Goal: Answer question/provide support

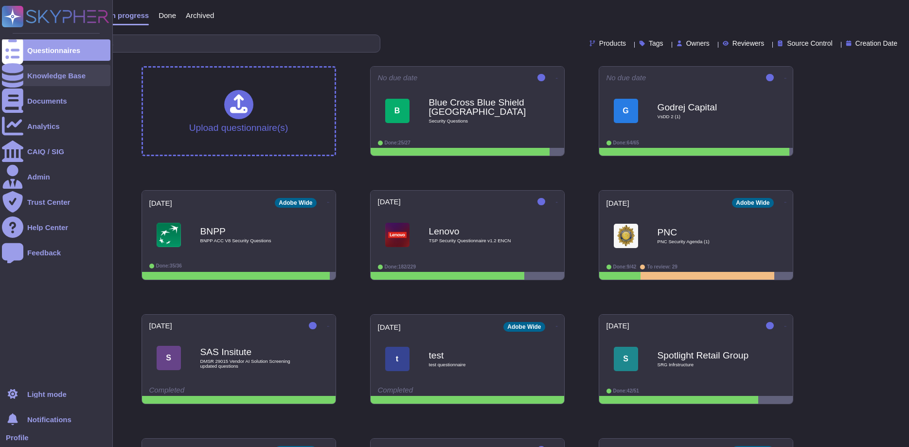
click at [62, 71] on div "Knowledge Base" at bounding box center [56, 75] width 108 height 21
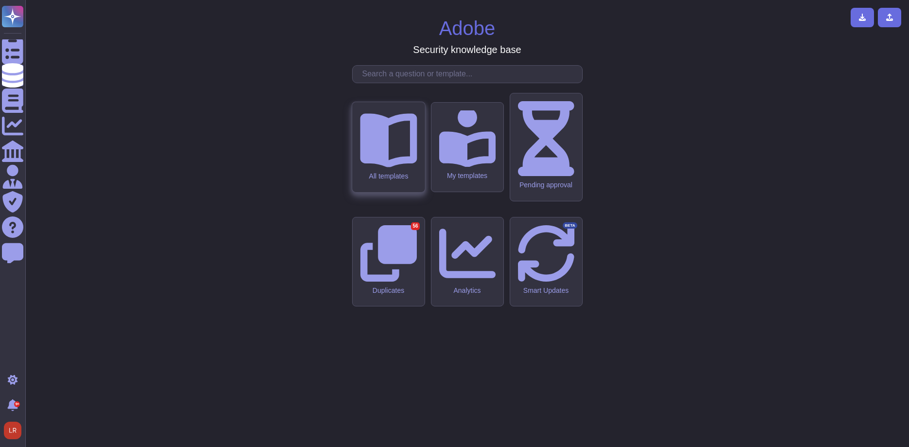
click at [392, 168] on icon at bounding box center [388, 141] width 57 height 54
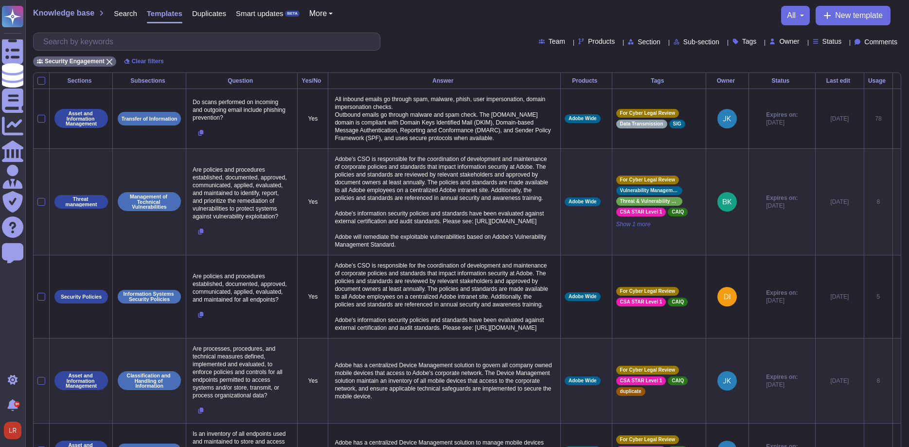
click at [885, 43] on span "Comments" at bounding box center [880, 41] width 33 height 7
click at [838, 113] on span "Unread" at bounding box center [848, 113] width 24 height 9
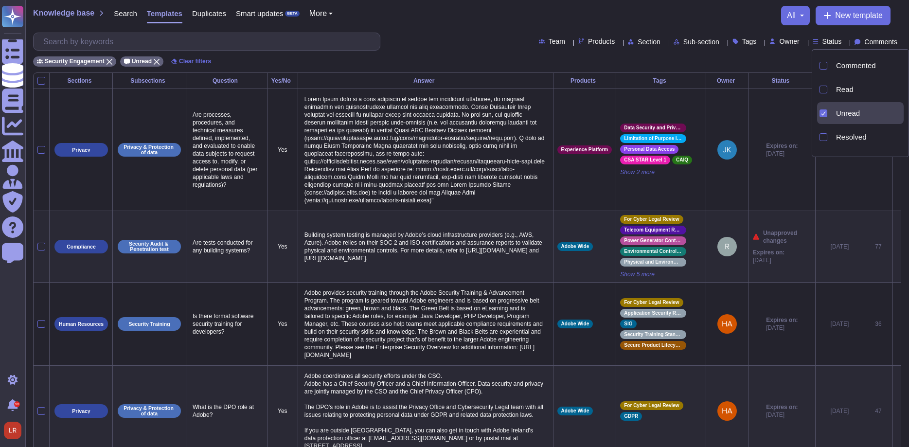
click at [454, 32] on div "Knowledge base Search Templates Duplicates Smart updates BETA More all New temp…" at bounding box center [466, 36] width 883 height 72
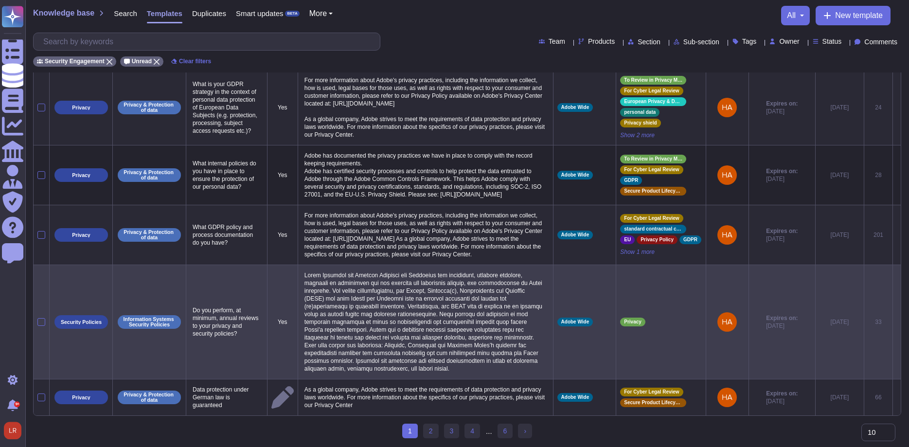
scroll to position [435, 0]
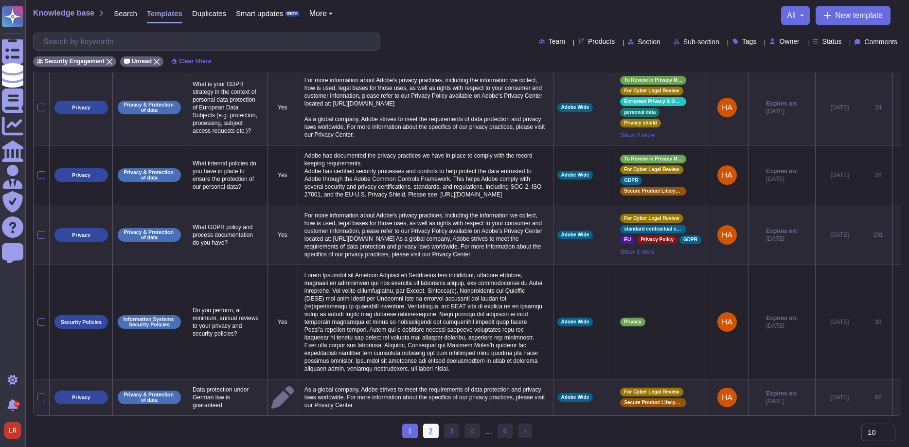
click at [424, 426] on ul "1 (current) 2 3 4 ... 6 › Next" at bounding box center [467, 431] width 130 height 16
click at [429, 431] on link "2" at bounding box center [431, 430] width 16 height 15
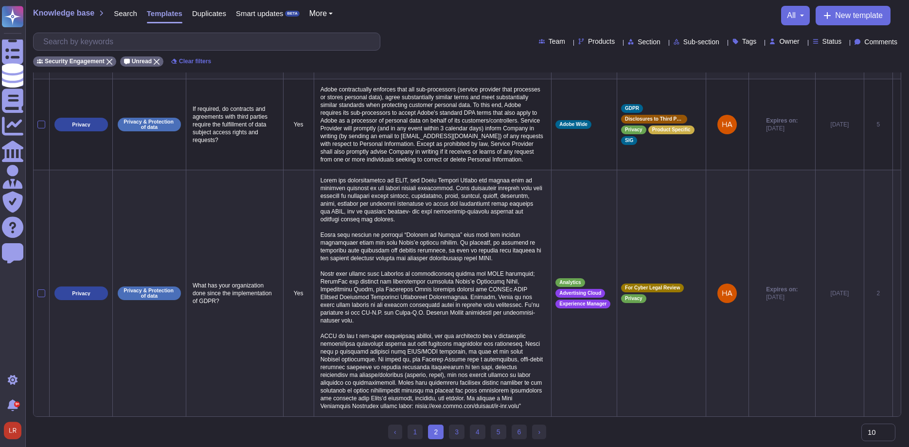
scroll to position [556, 0]
click at [456, 434] on link "3" at bounding box center [457, 431] width 16 height 15
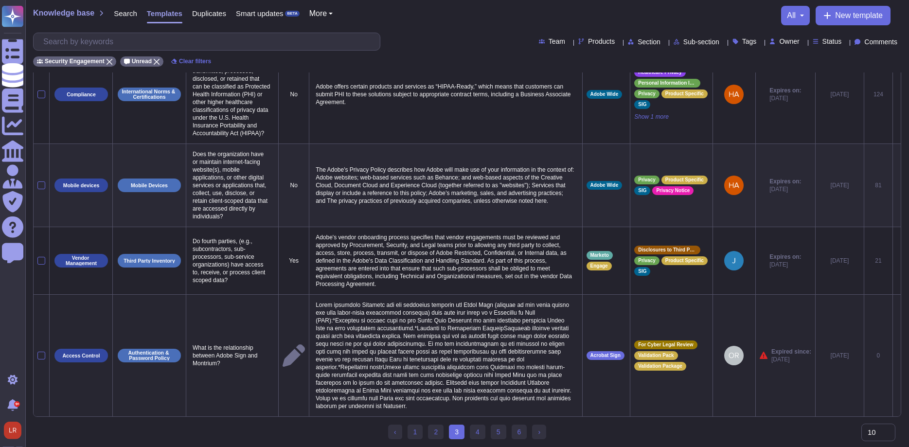
scroll to position [414, 0]
click at [896, 356] on icon at bounding box center [896, 356] width 0 height 0
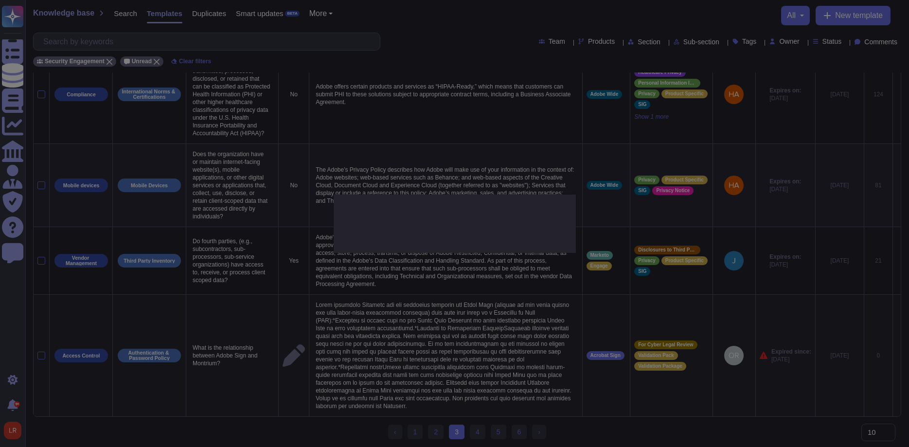
type textarea "What is the relationship between Adobe Sign and Montrium?"
type textarea "Adobe leverages Montrium for the following services for Adobe Sign (similar to …"
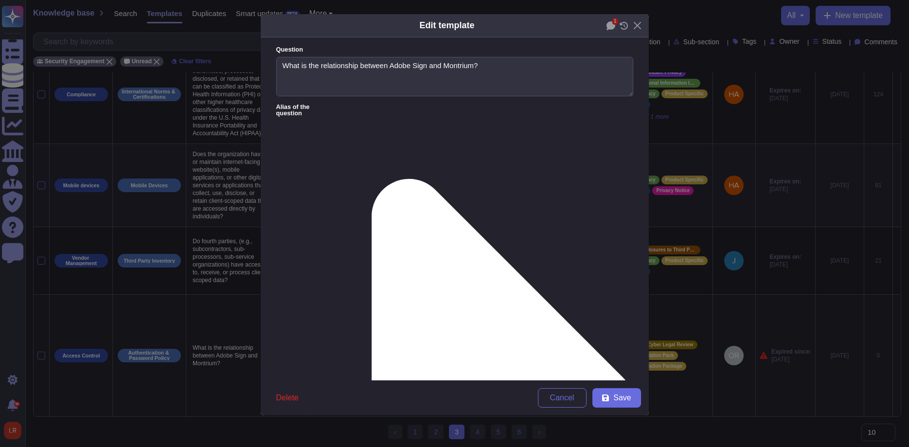
type textarea "What is the relationship between Adobe Sign and Montrium?"
type textarea "Adobe leverages Montrium for the following services for Adobe Sign (similar to …"
click at [616, 27] on div "1" at bounding box center [617, 25] width 22 height 9
click at [614, 26] on icon at bounding box center [610, 25] width 9 height 9
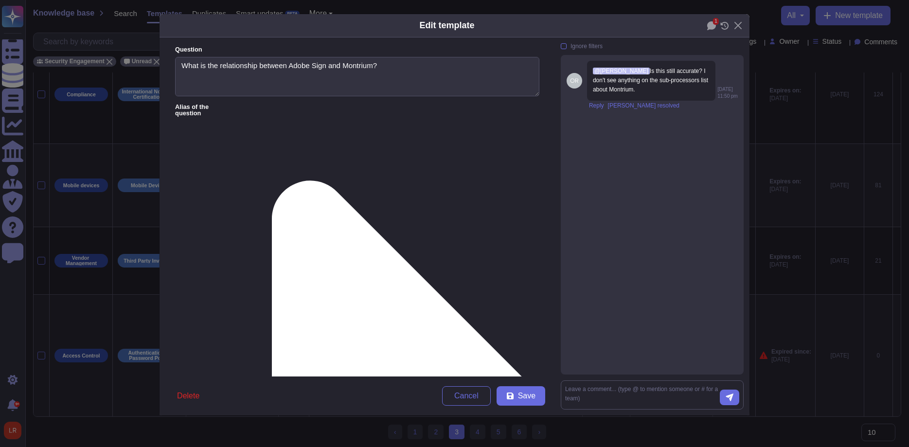
scroll to position [274, 0]
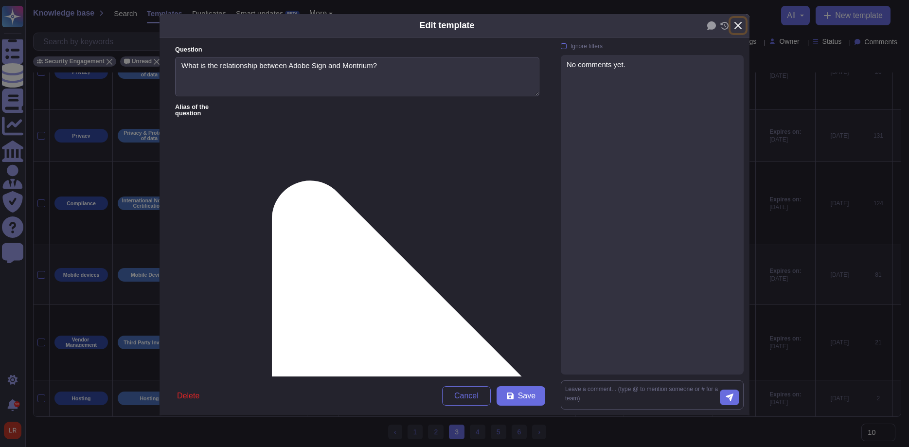
click at [737, 25] on button "Close" at bounding box center [737, 25] width 15 height 15
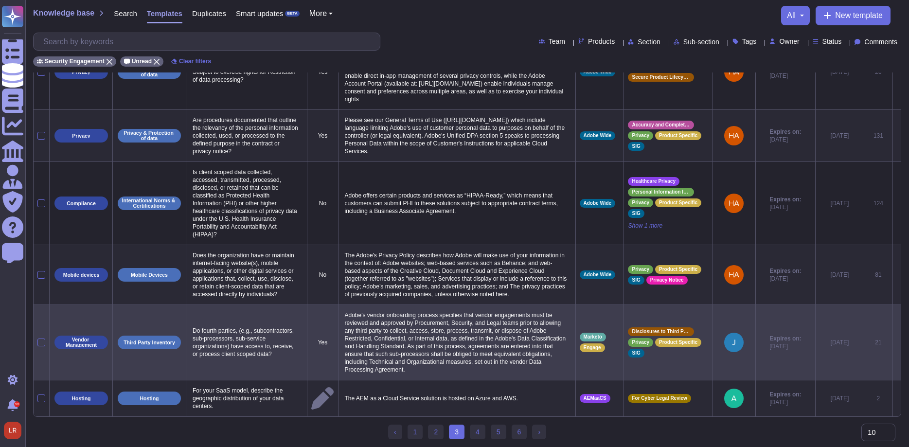
click at [847, 323] on td "[DATE]" at bounding box center [839, 341] width 49 height 75
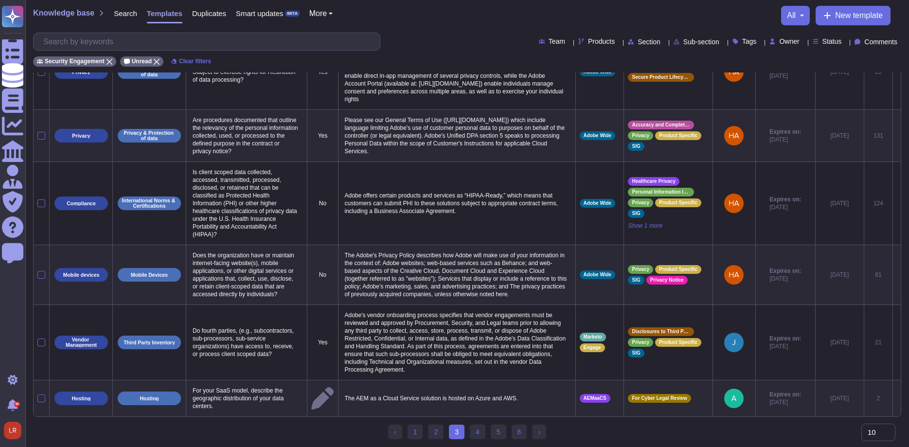
click at [873, 47] on div "Team Products Section Sub-section Tags Owner Status Comments" at bounding box center [467, 42] width 868 height 18
click at [889, 44] on span "Comments" at bounding box center [880, 41] width 33 height 7
click at [624, 6] on div "Knowledge base Search Templates Duplicates Smart updates BETA More all New temp…" at bounding box center [467, 15] width 868 height 19
click at [392, 434] on link "‹ Previous" at bounding box center [395, 431] width 14 height 15
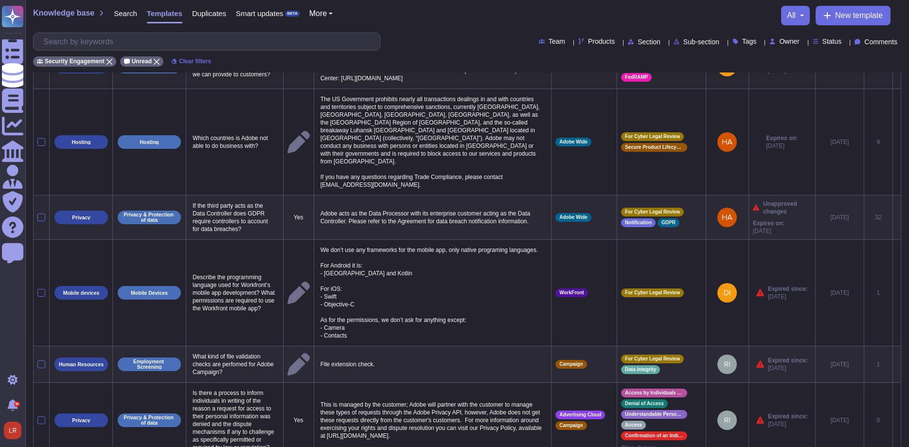
scroll to position [0, 0]
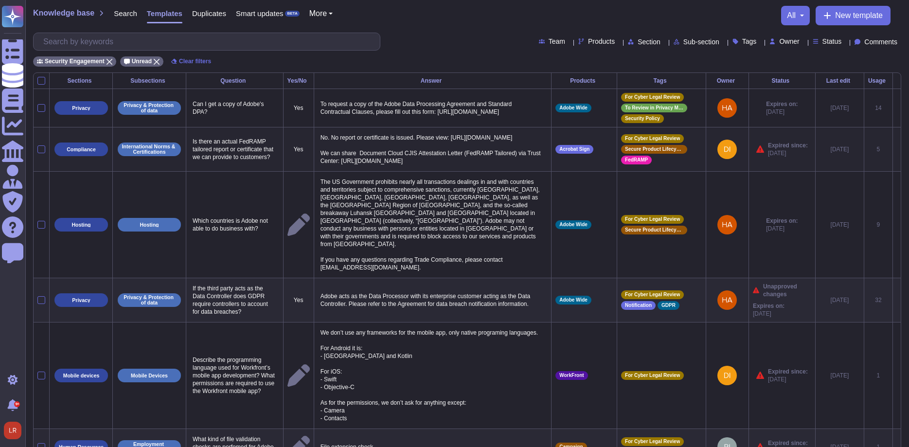
click at [896, 161] on td at bounding box center [896, 149] width 8 height 44
click at [896, 150] on icon at bounding box center [896, 150] width 0 height 0
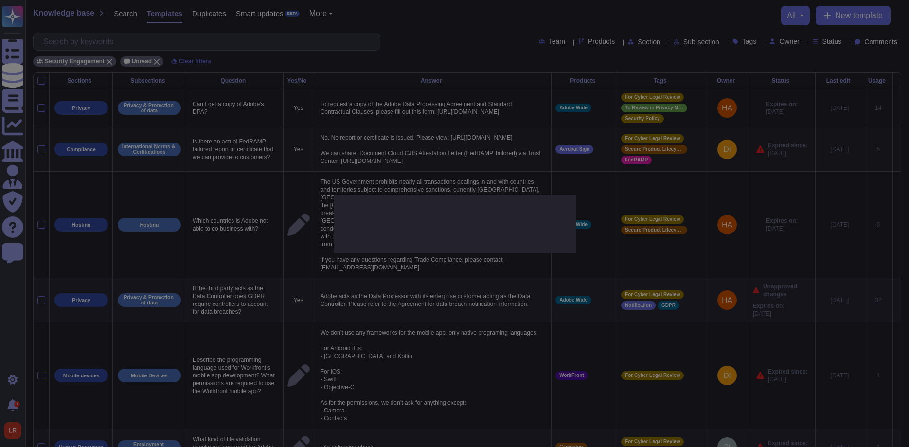
type textarea "Is there an actual FedRAMP tailored report or certificate that we can provide t…"
type textarea "No. No report or certificate is issued. Please view: [URL][DOMAIN_NAME] We can …"
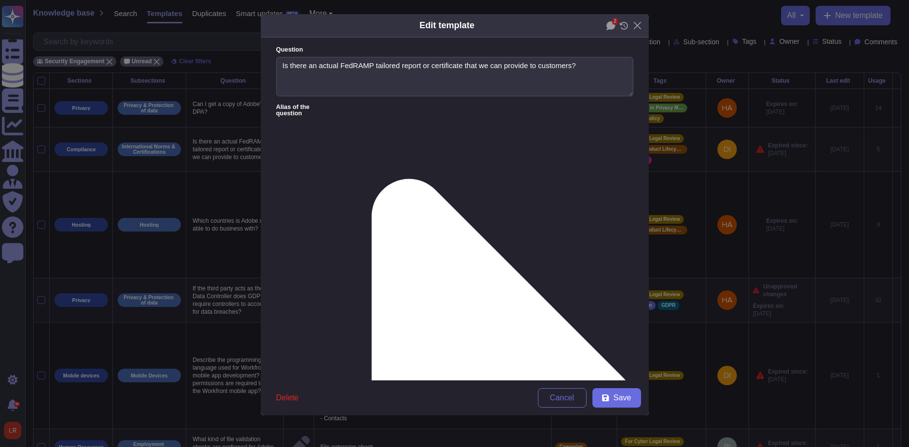
type textarea "Is there an actual FedRAMP tailored report or certificate that we can provide t…"
type textarea "No. No report or certificate is issued. Please view: [URL][DOMAIN_NAME] We can …"
click at [607, 28] on icon at bounding box center [610, 25] width 9 height 9
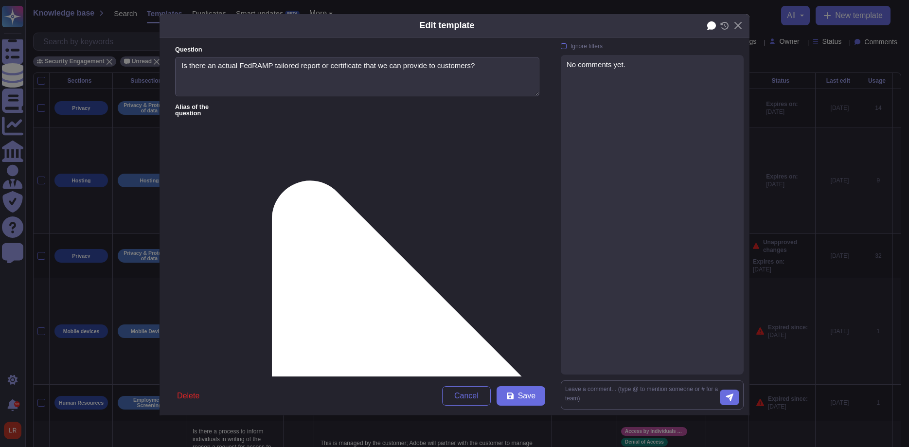
click at [709, 29] on icon at bounding box center [711, 25] width 9 height 9
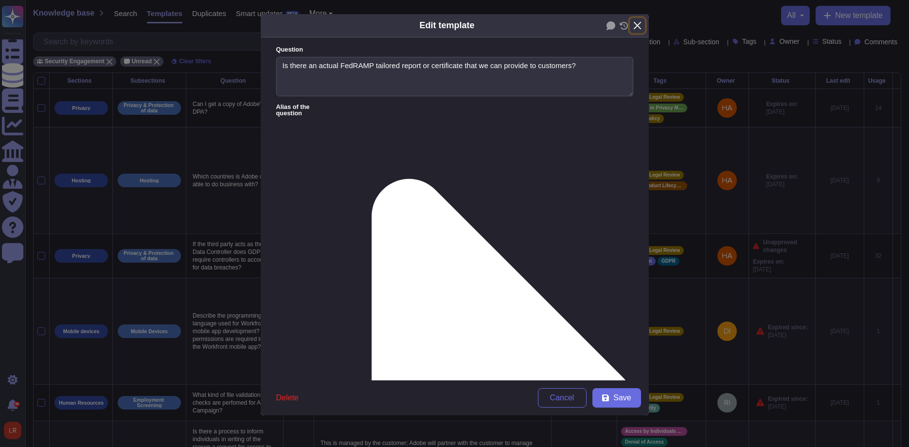
click at [638, 25] on button "Close" at bounding box center [636, 25] width 15 height 15
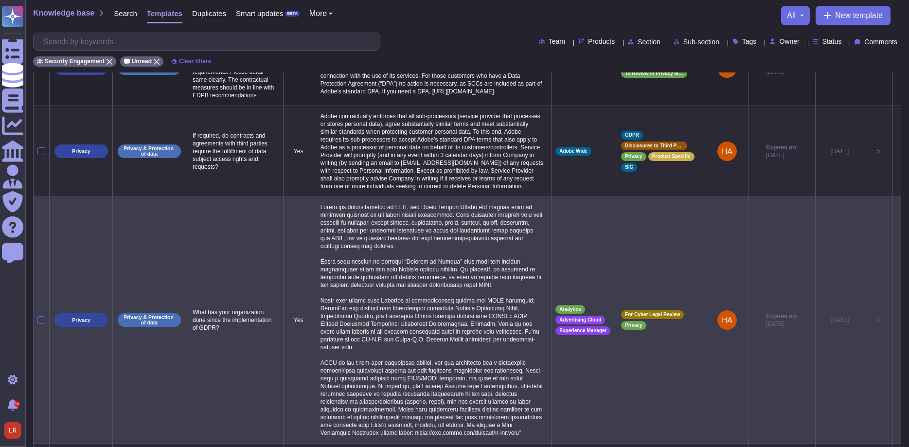
scroll to position [496, 0]
